Goal: Information Seeking & Learning: Learn about a topic

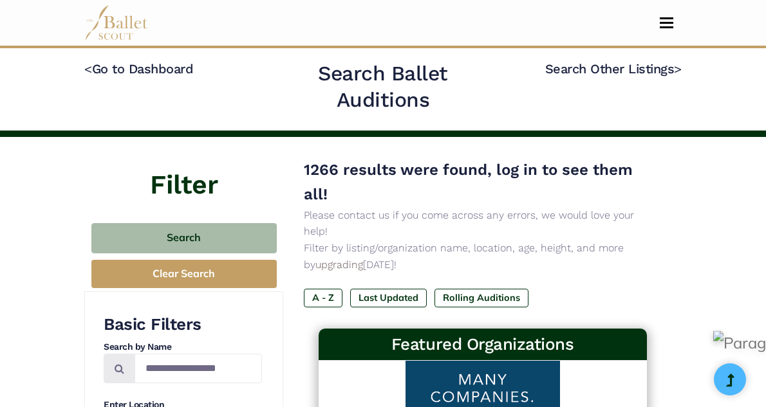
click at [0, 0] on link "Log In" at bounding box center [0, 0] width 0 height 0
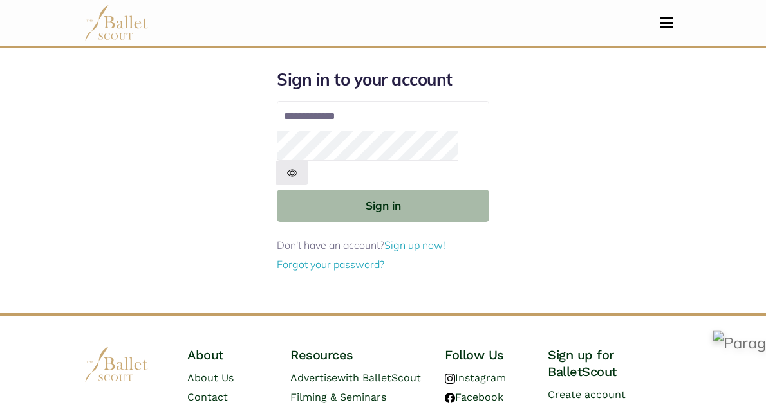
click at [412, 130] on input "Email address" at bounding box center [383, 116] width 212 height 31
type input "**********"
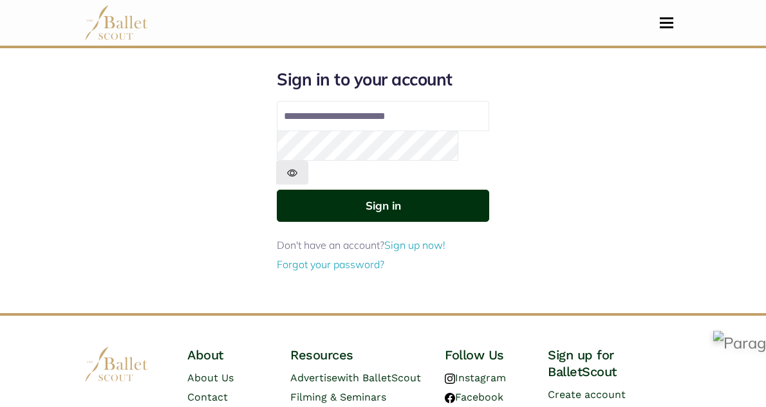
click at [407, 200] on button "Sign in" at bounding box center [383, 206] width 212 height 32
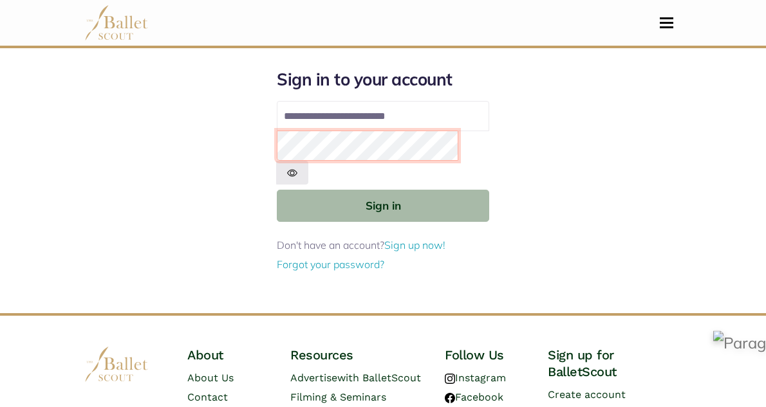
click at [277, 190] on button "Sign in" at bounding box center [383, 206] width 212 height 32
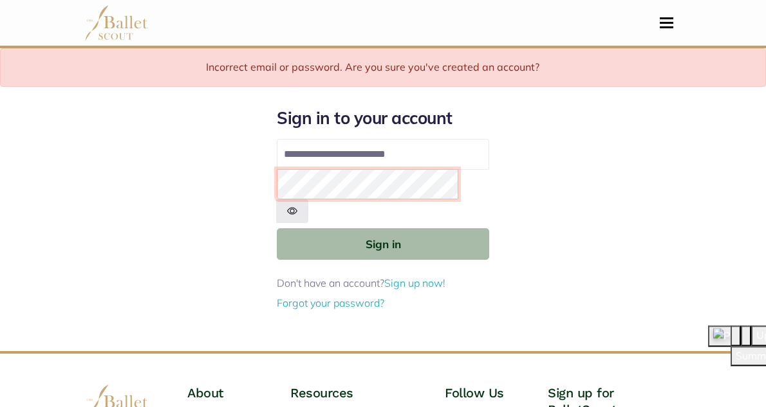
click at [277, 228] on button "Sign in" at bounding box center [383, 244] width 212 height 32
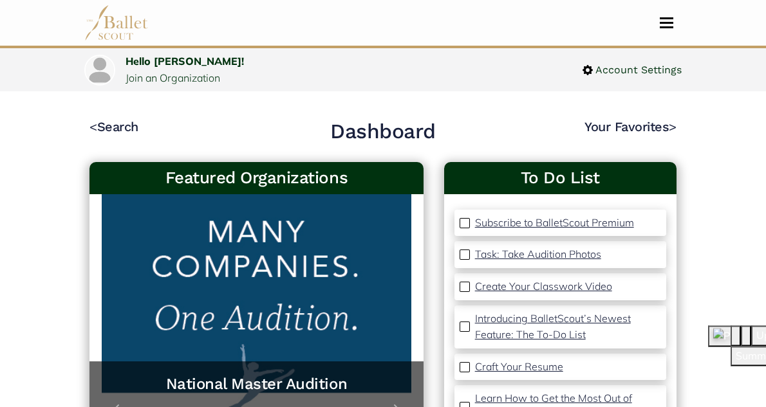
click at [0, 0] on link "Search" at bounding box center [0, 0] width 0 height 0
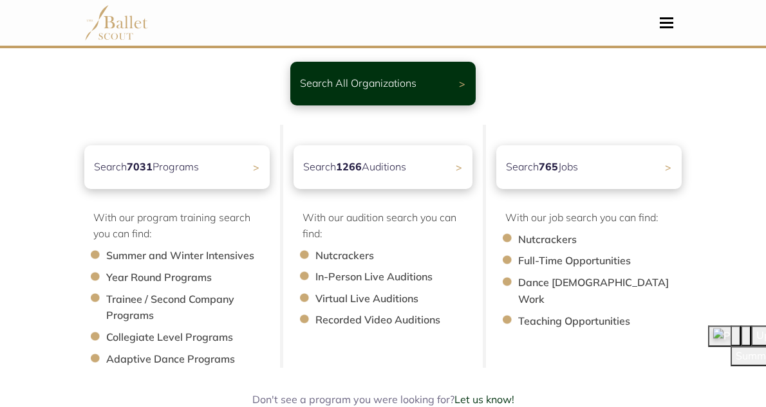
scroll to position [91, 0]
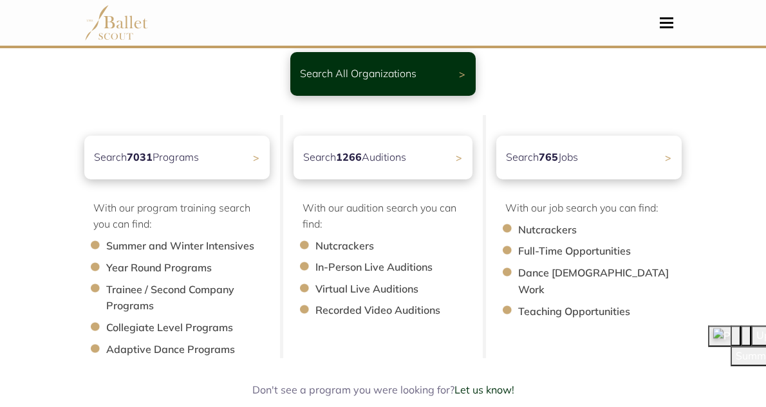
click at [682, 176] on div "Search 765 Jobs >" at bounding box center [588, 158] width 185 height 44
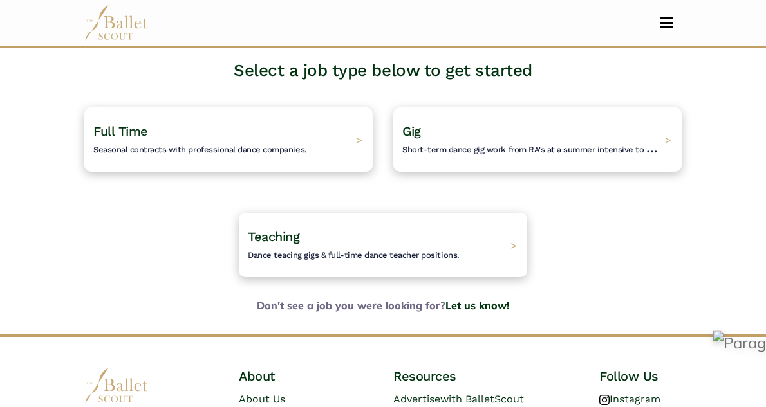
scroll to position [82, 0]
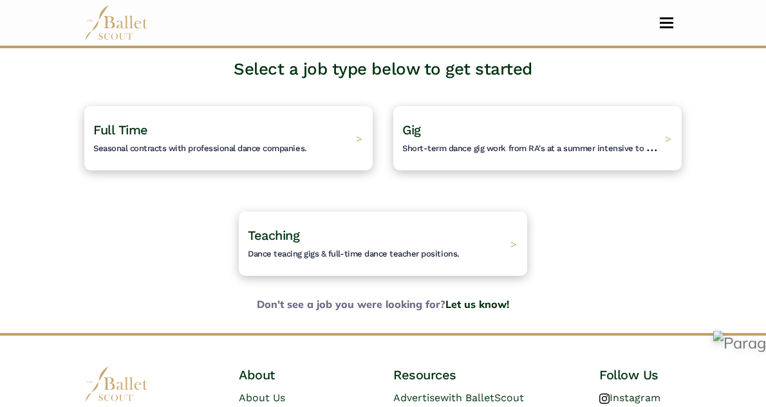
click at [650, 148] on h4 "Gig Short-term dance gig work from RA's at a summer intensive to Nutcracker gue…" at bounding box center [530, 138] width 256 height 33
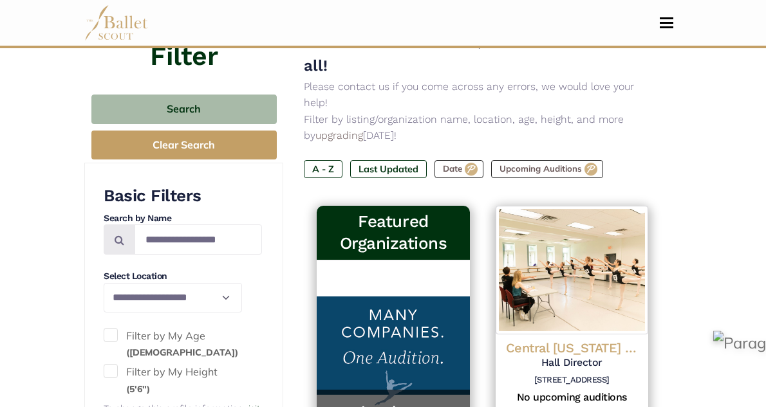
scroll to position [165, 0]
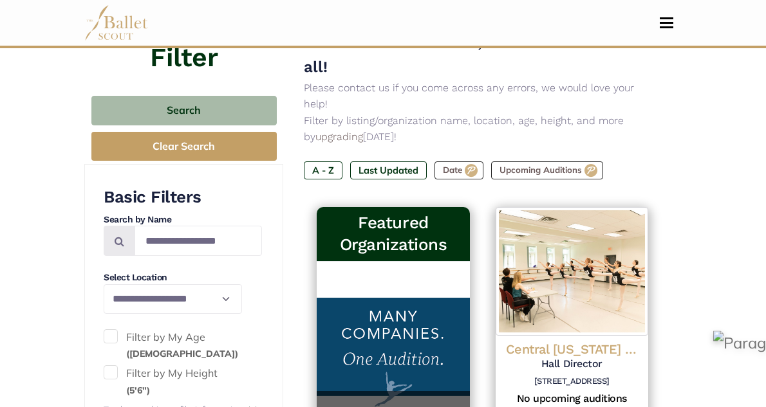
click at [350, 162] on label "Last Updated" at bounding box center [388, 171] width 77 height 18
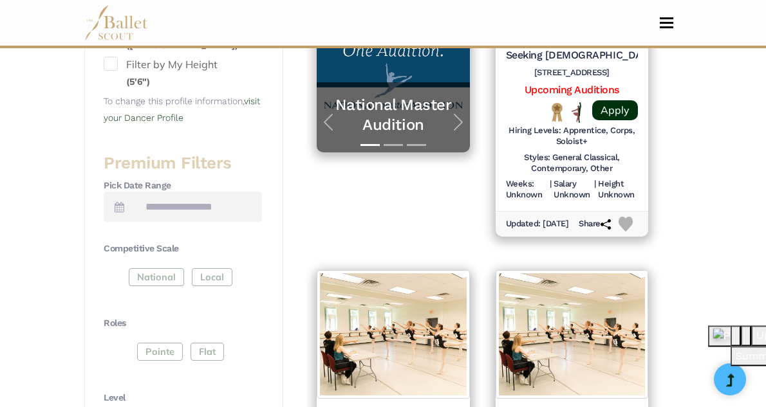
scroll to position [467, 0]
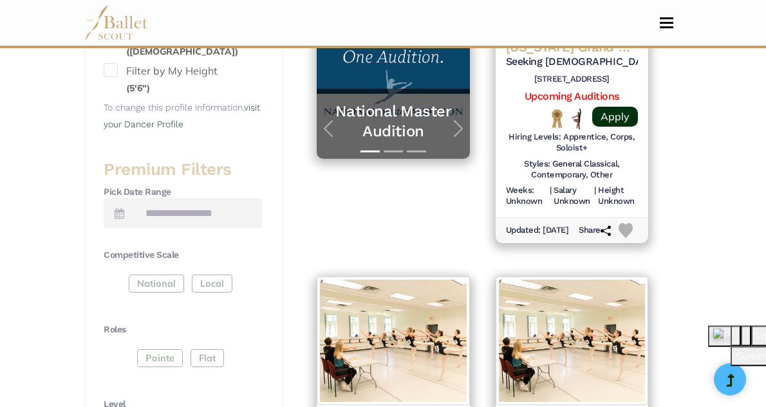
click at [0, 0] on link "Search" at bounding box center [0, 0] width 0 height 0
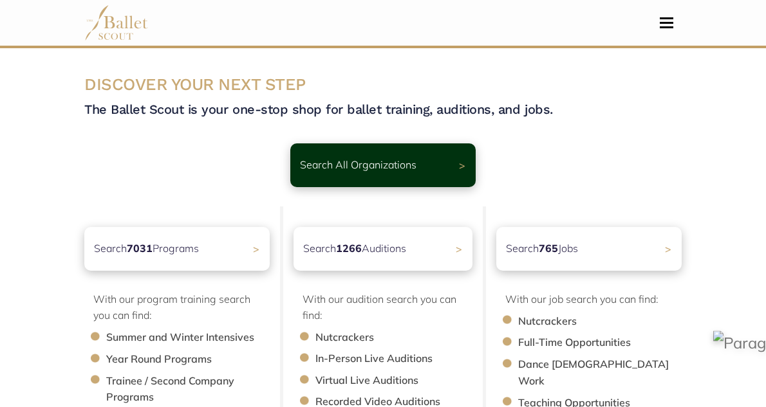
click at [417, 260] on div "Search 1266 Auditions >" at bounding box center [382, 249] width 179 height 44
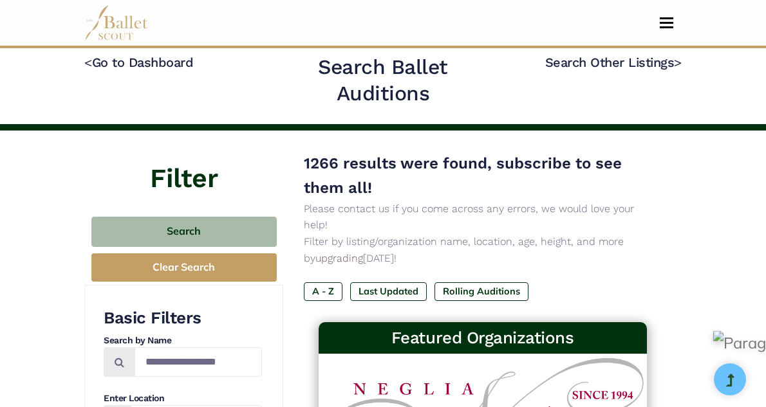
scroll to position [63, 0]
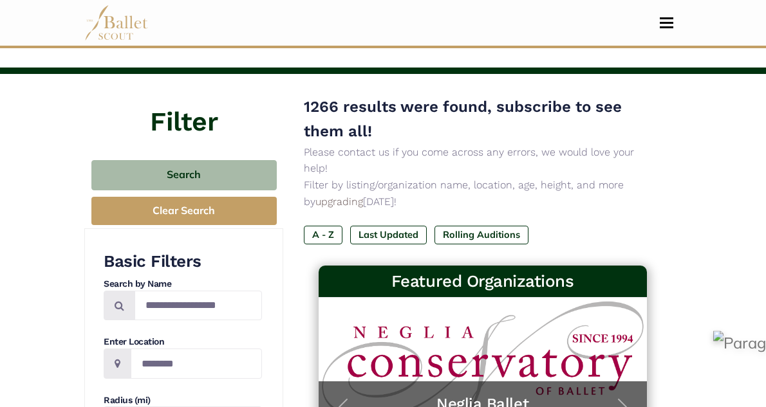
click at [350, 226] on label "Last Updated" at bounding box center [388, 235] width 77 height 18
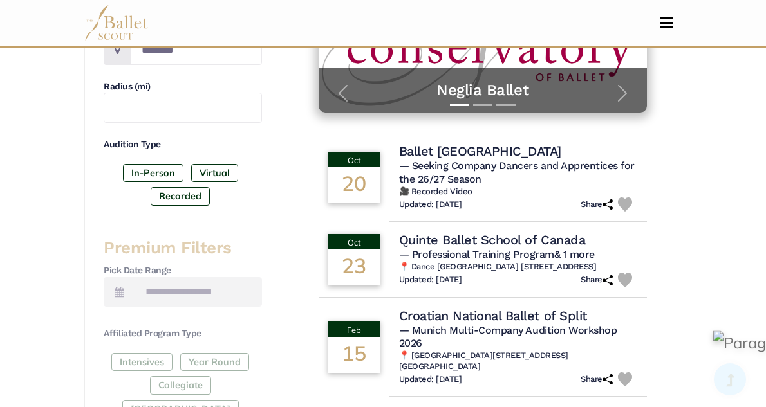
scroll to position [379, 0]
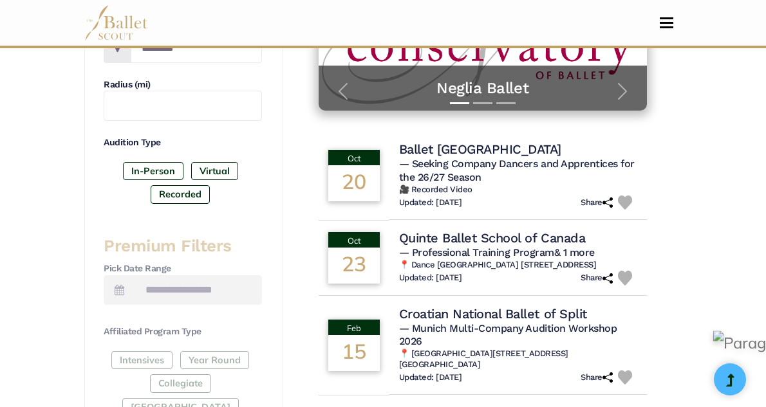
click at [403, 141] on h4 "Ballet Edmonton" at bounding box center [480, 149] width 162 height 17
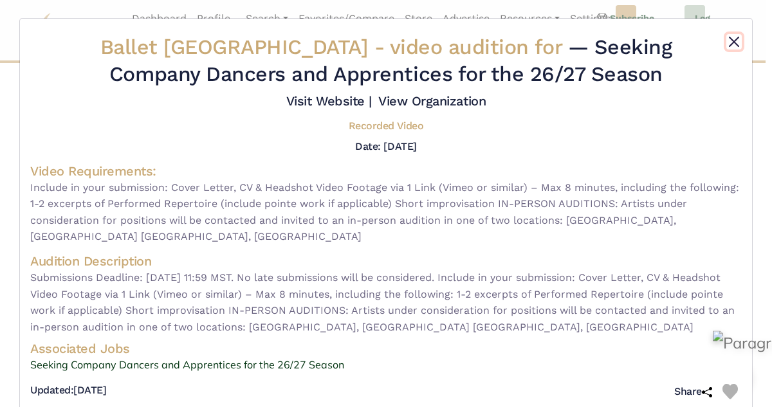
click at [733, 39] on button "Close" at bounding box center [734, 41] width 15 height 15
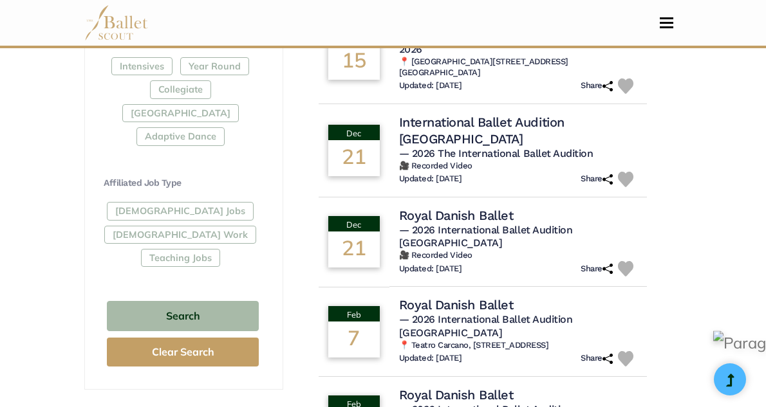
scroll to position [672, 0]
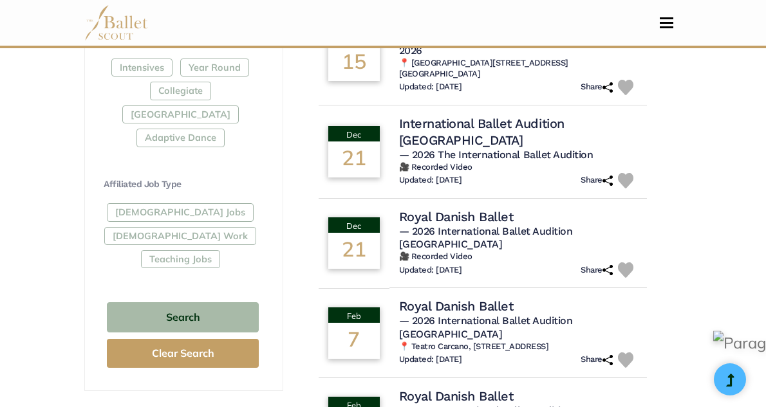
click at [399, 209] on h4 "Royal Danish Ballet" at bounding box center [456, 217] width 115 height 17
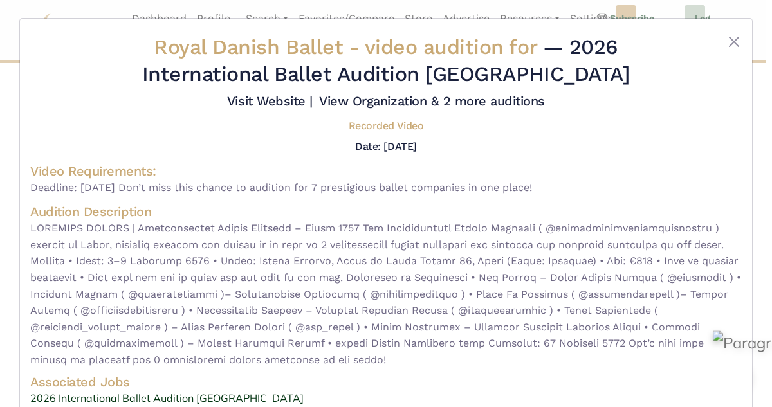
click at [282, 97] on link "Visit Website |" at bounding box center [270, 100] width 86 height 15
click at [734, 46] on button "Close" at bounding box center [734, 41] width 15 height 15
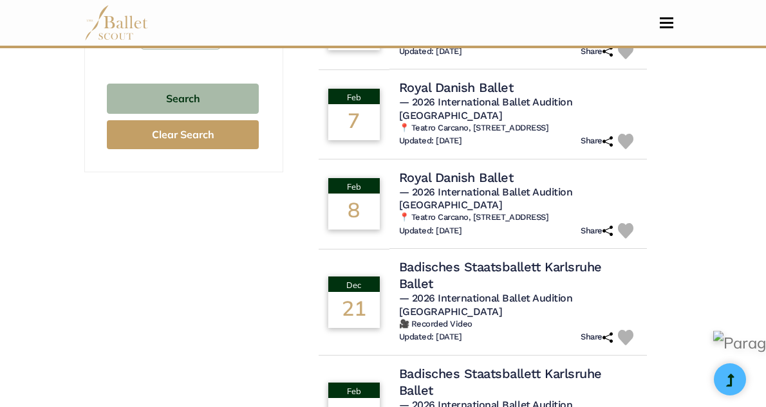
scroll to position [933, 0]
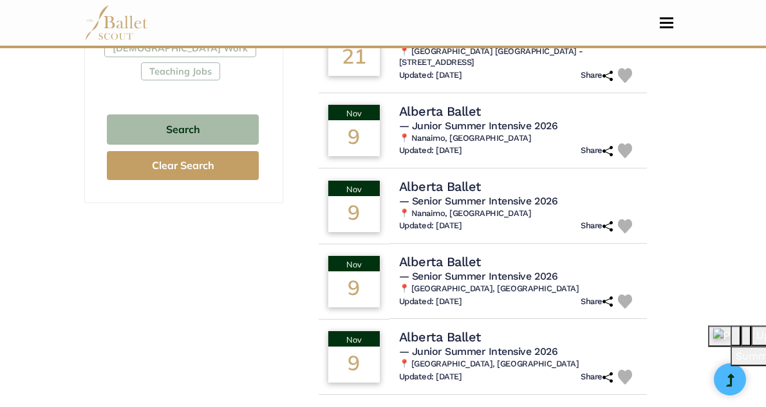
scroll to position [865, 0]
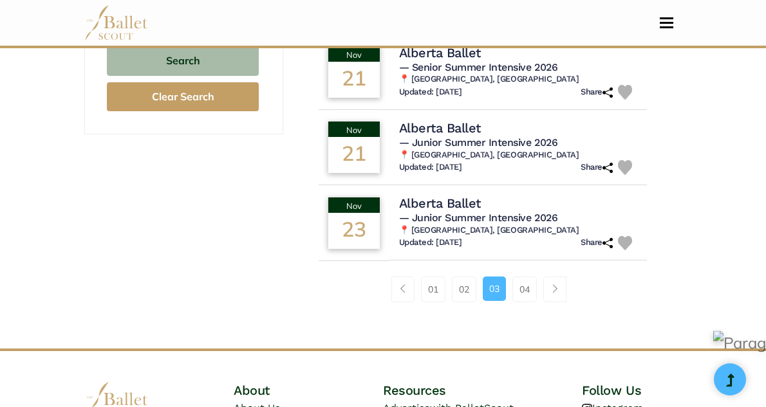
scroll to position [934, 0]
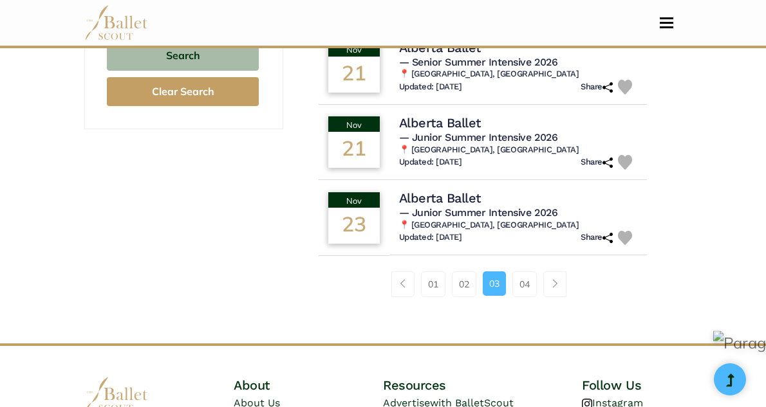
click at [515, 272] on link "04" at bounding box center [524, 285] width 24 height 26
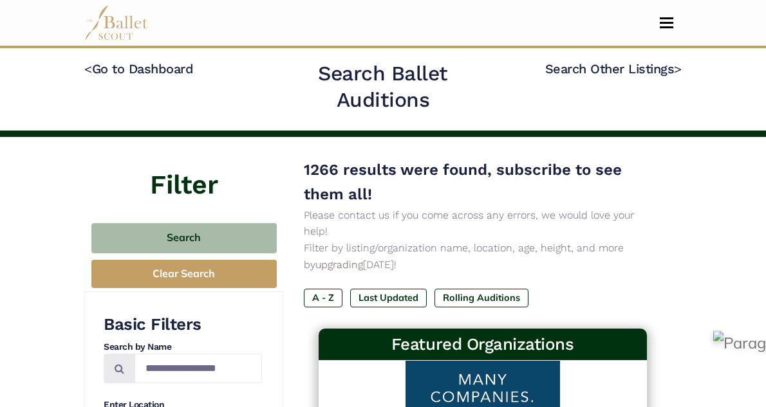
click at [0, 0] on link "Search" at bounding box center [0, 0] width 0 height 0
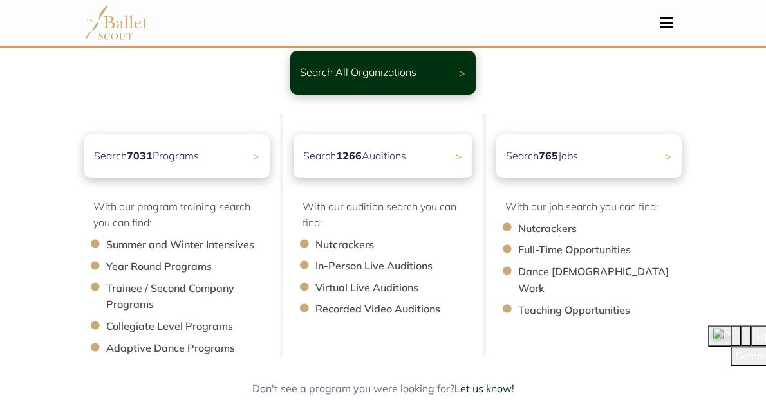
scroll to position [105, 0]
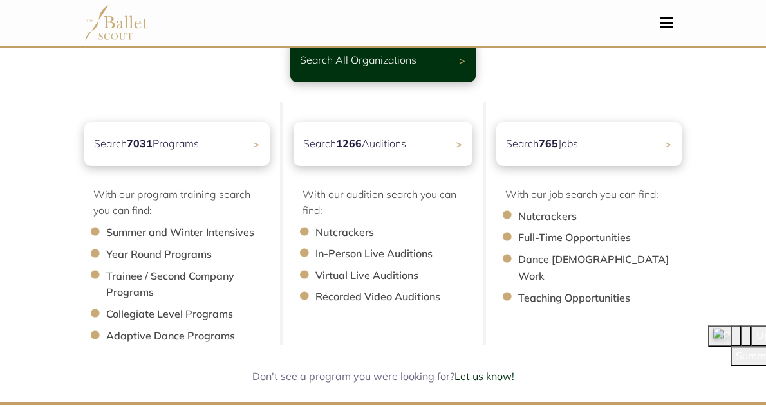
click at [649, 163] on div "Search 765 Jobs >" at bounding box center [588, 144] width 185 height 44
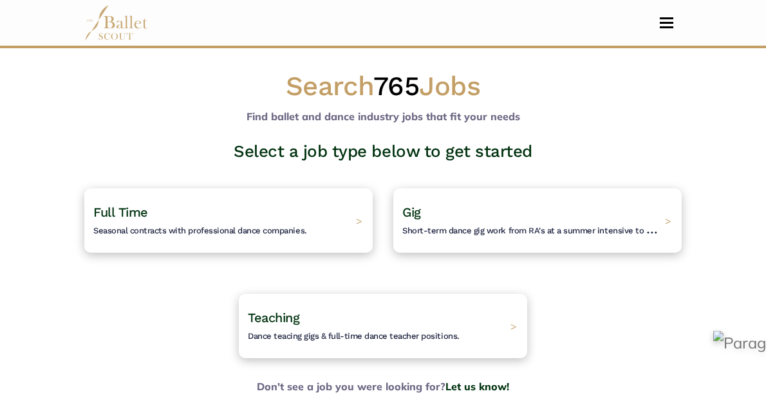
click at [274, 241] on div "Full Time Seasonal contracts with professional dance companies. >" at bounding box center [228, 221] width 288 height 64
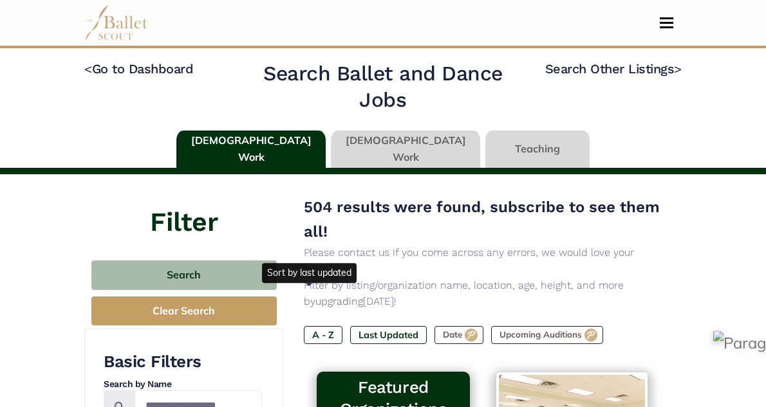
scroll to position [135, 0]
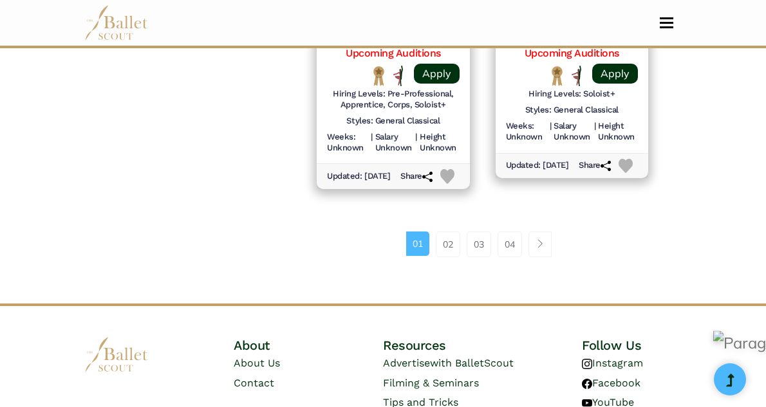
scroll to position [1979, 0]
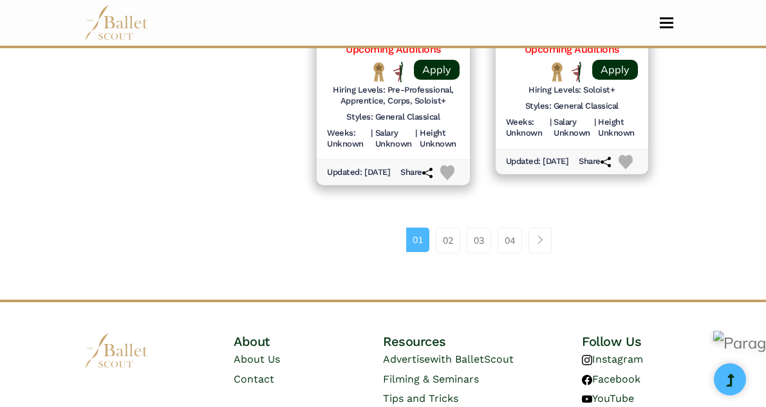
click at [442, 228] on link "02" at bounding box center [448, 241] width 24 height 26
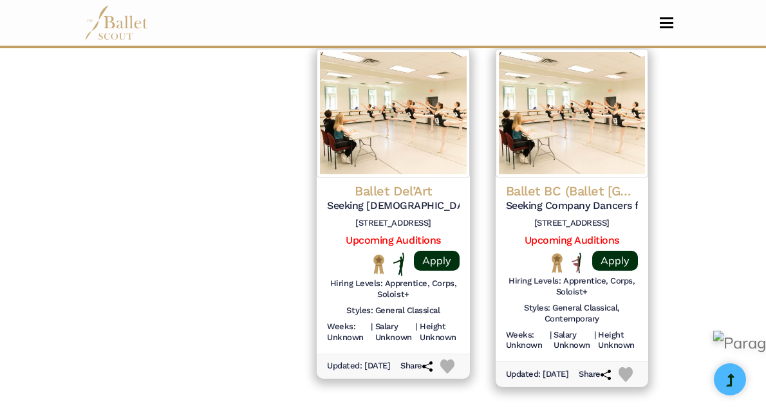
scroll to position [1791, 0]
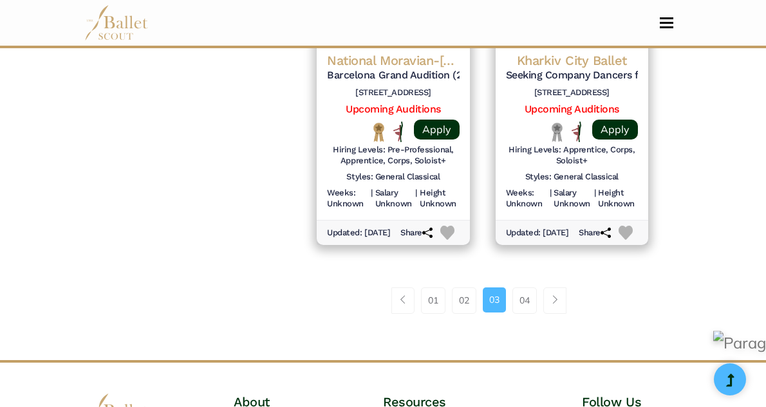
scroll to position [1971, 0]
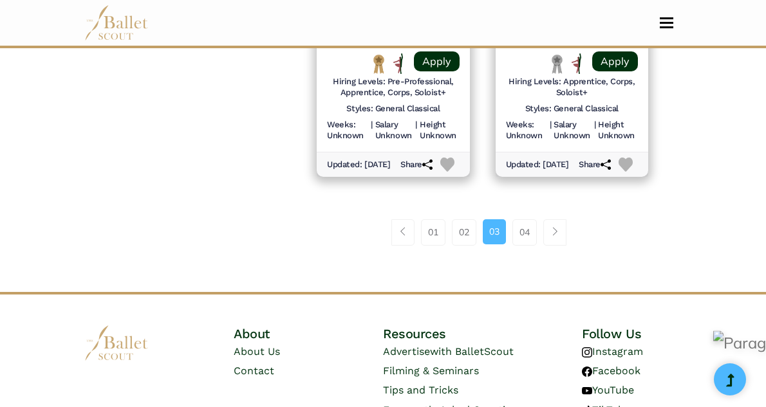
click at [514, 219] on link "04" at bounding box center [524, 232] width 24 height 26
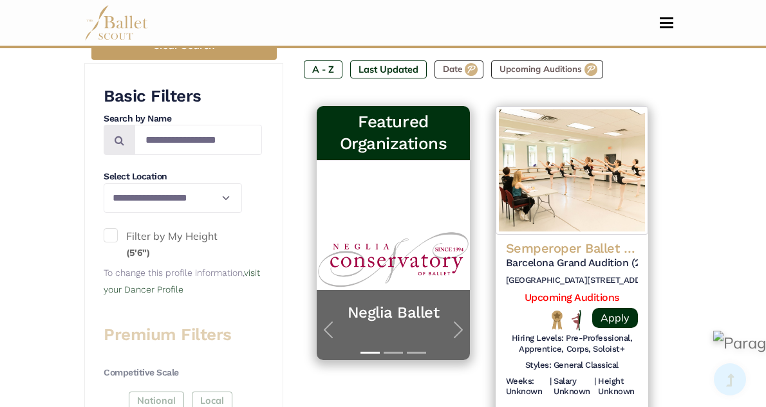
scroll to position [269, 0]
